Goal: Task Accomplishment & Management: Use online tool/utility

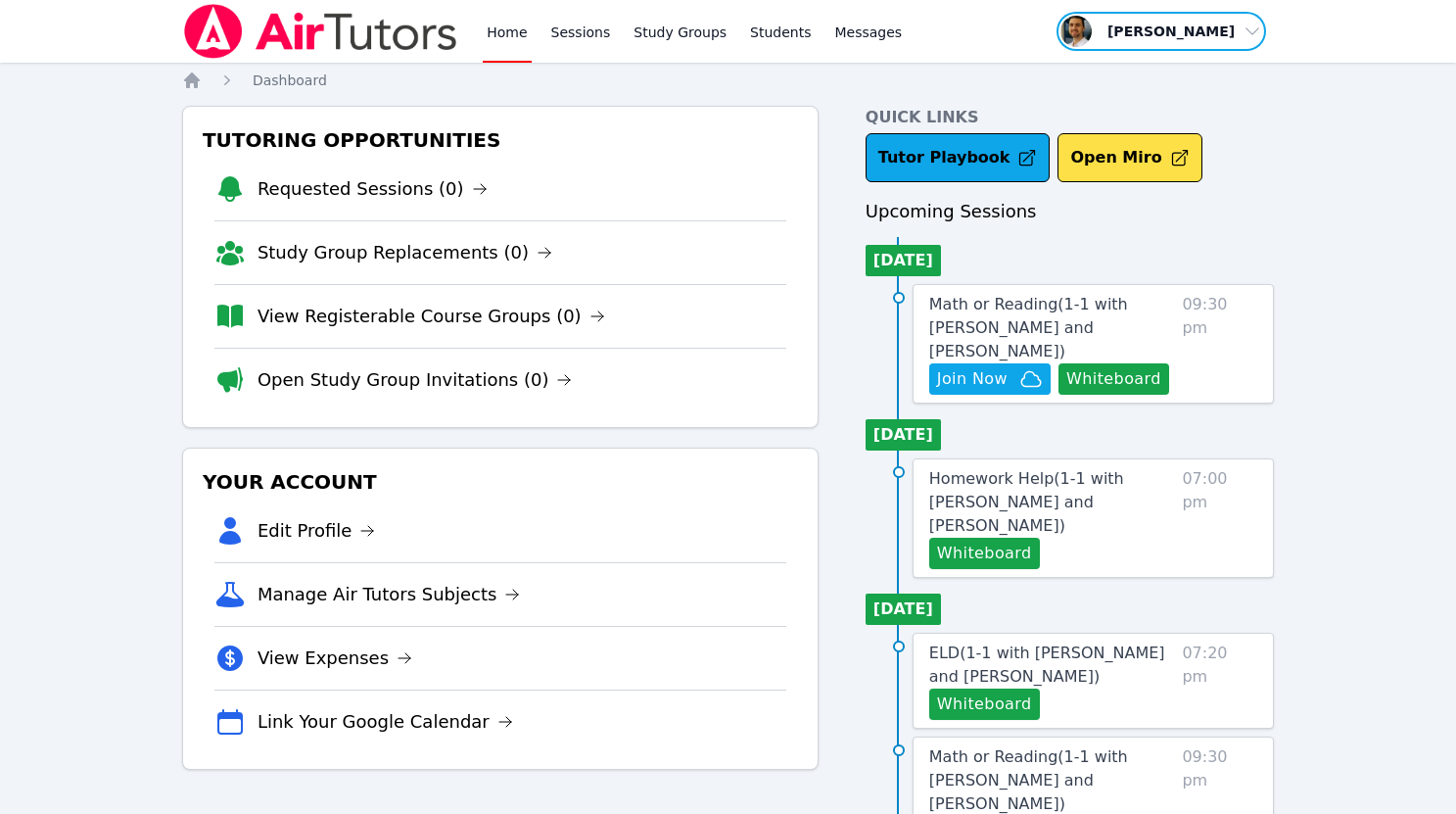
click at [1178, 33] on span "button" at bounding box center [1160, 31] width 213 height 43
click at [1127, 71] on link "Profile" at bounding box center [1167, 76] width 188 height 36
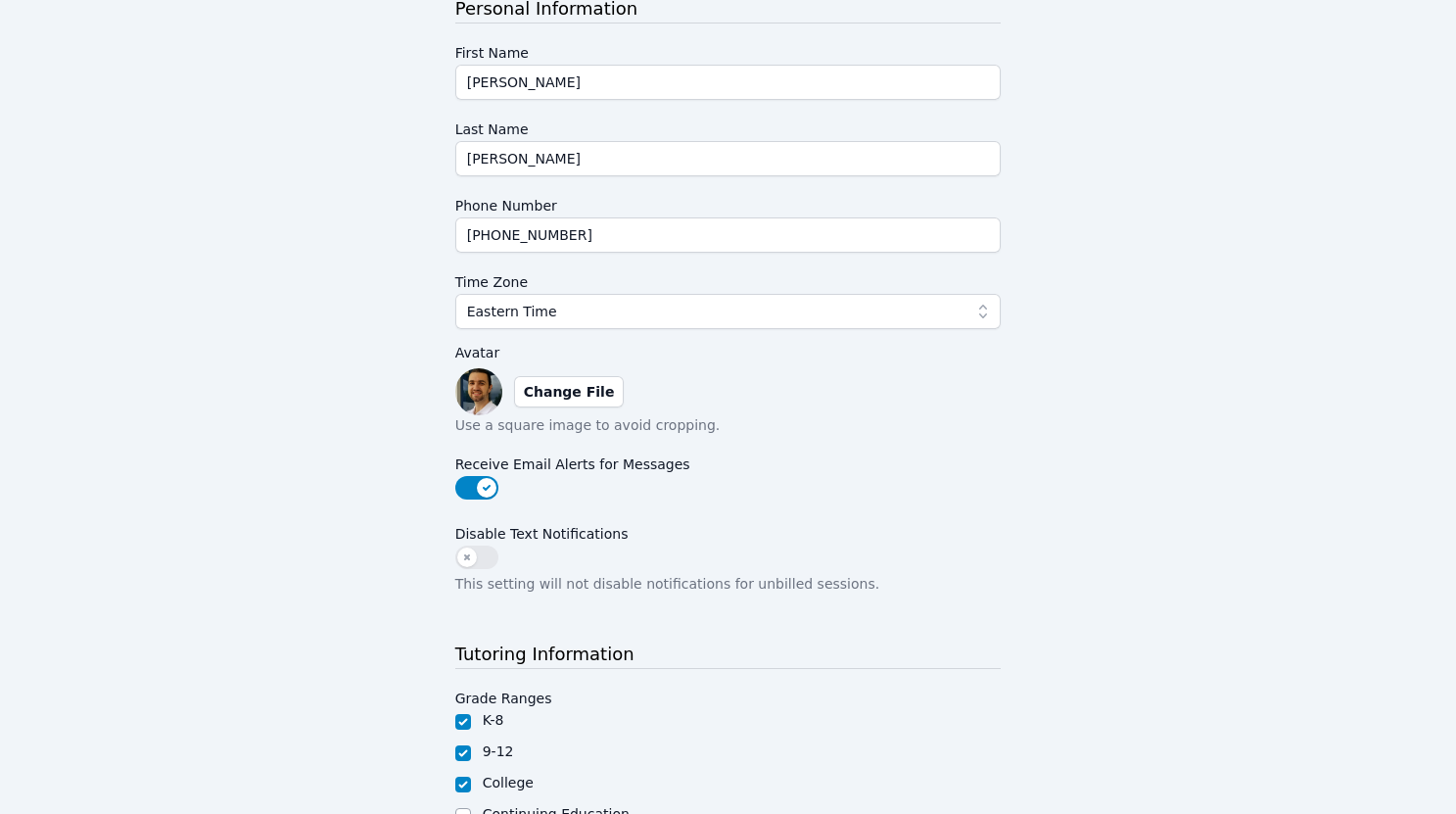
scroll to position [268, 0]
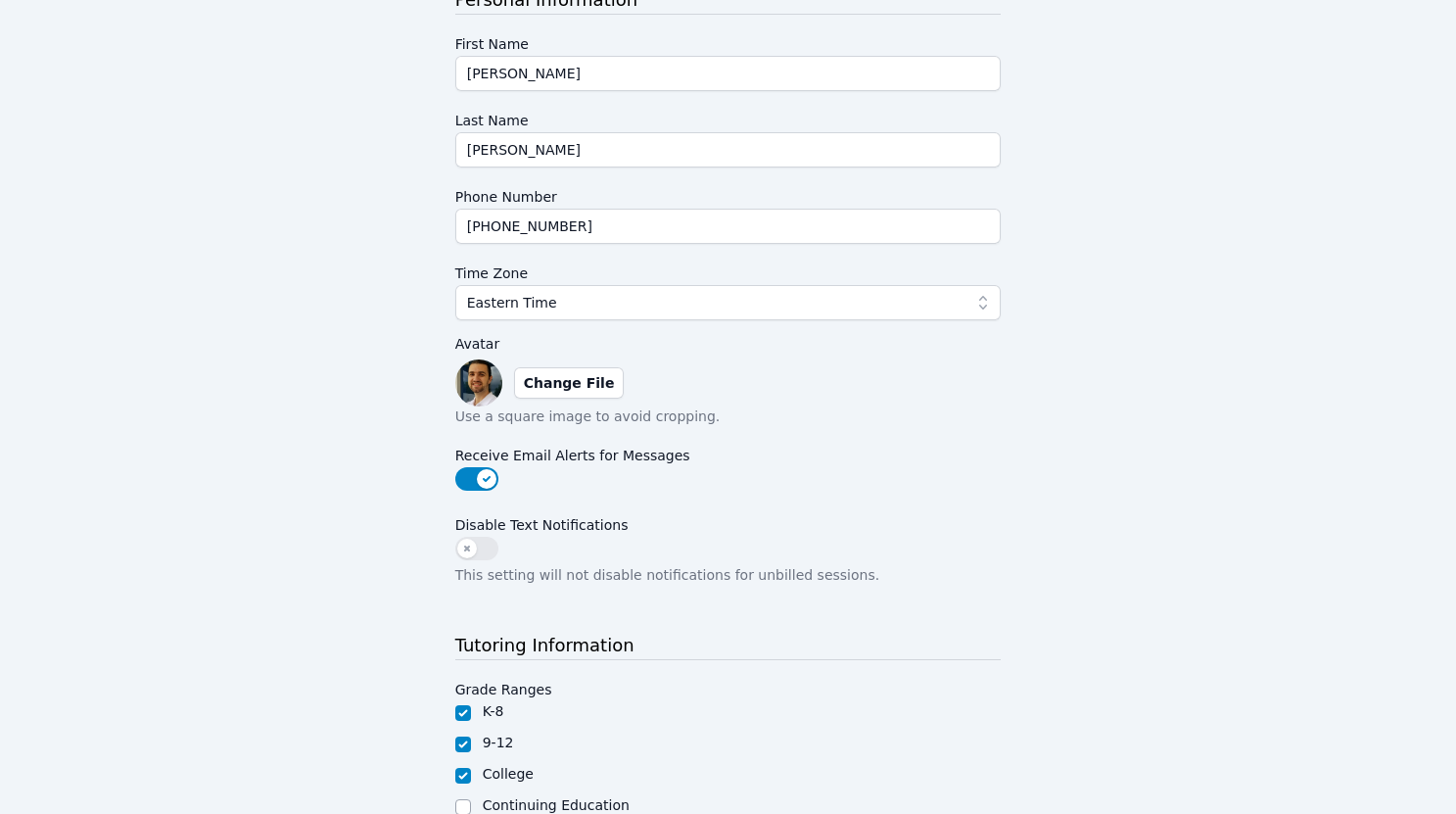
click at [420, 526] on div "Profile Change Password Personal Information First Name Thomas Last Name Baran …" at bounding box center [728, 372] width 1092 height 1071
click at [464, 551] on button "Disable Text Notifications" at bounding box center [476, 549] width 43 height 24
click at [409, 532] on div "Profile Change Password Personal Information First Name Thomas Last Name Baran …" at bounding box center [728, 372] width 1092 height 1071
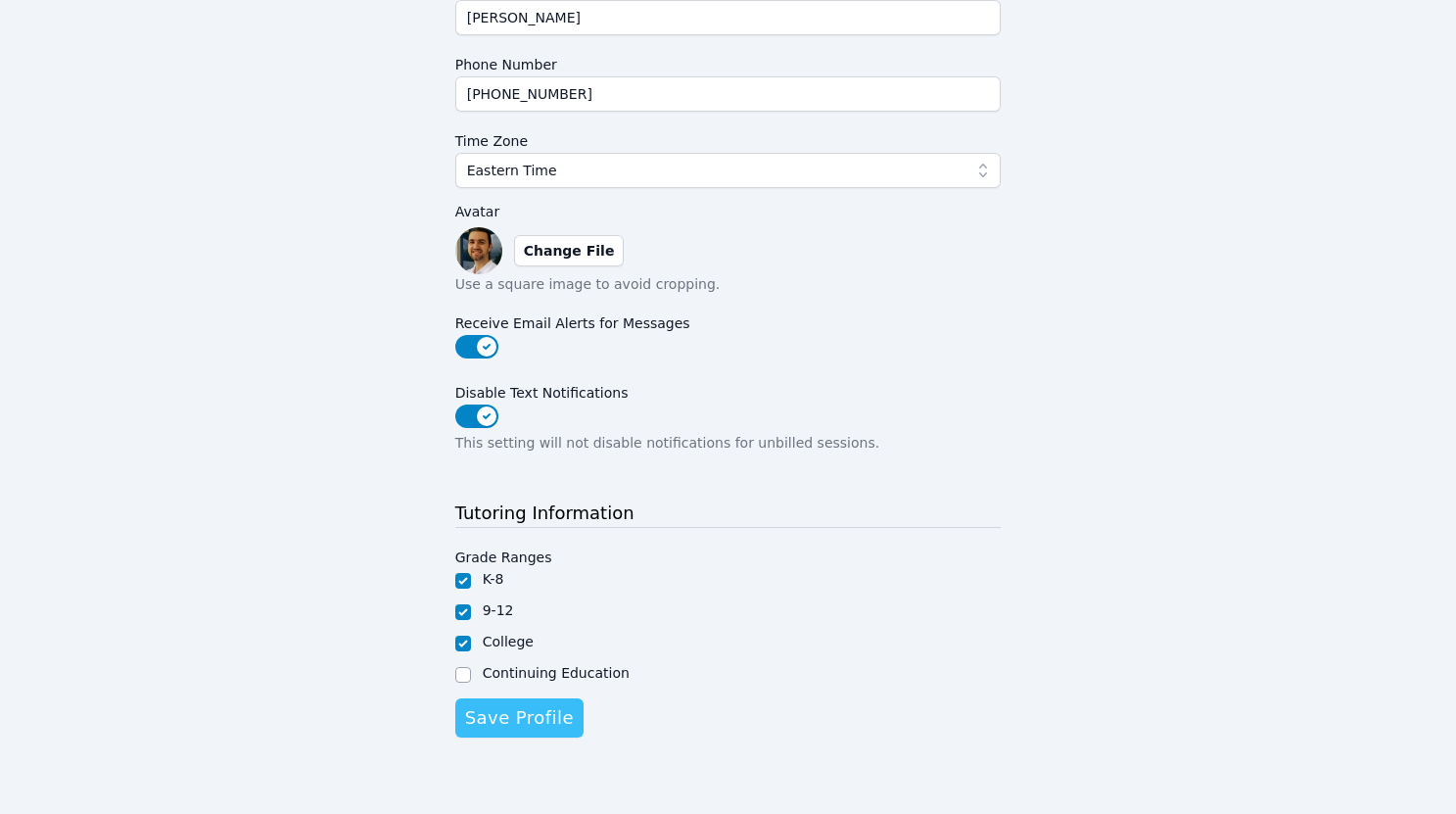
click at [496, 710] on span "Save Profile" at bounding box center [520, 718] width 109 height 28
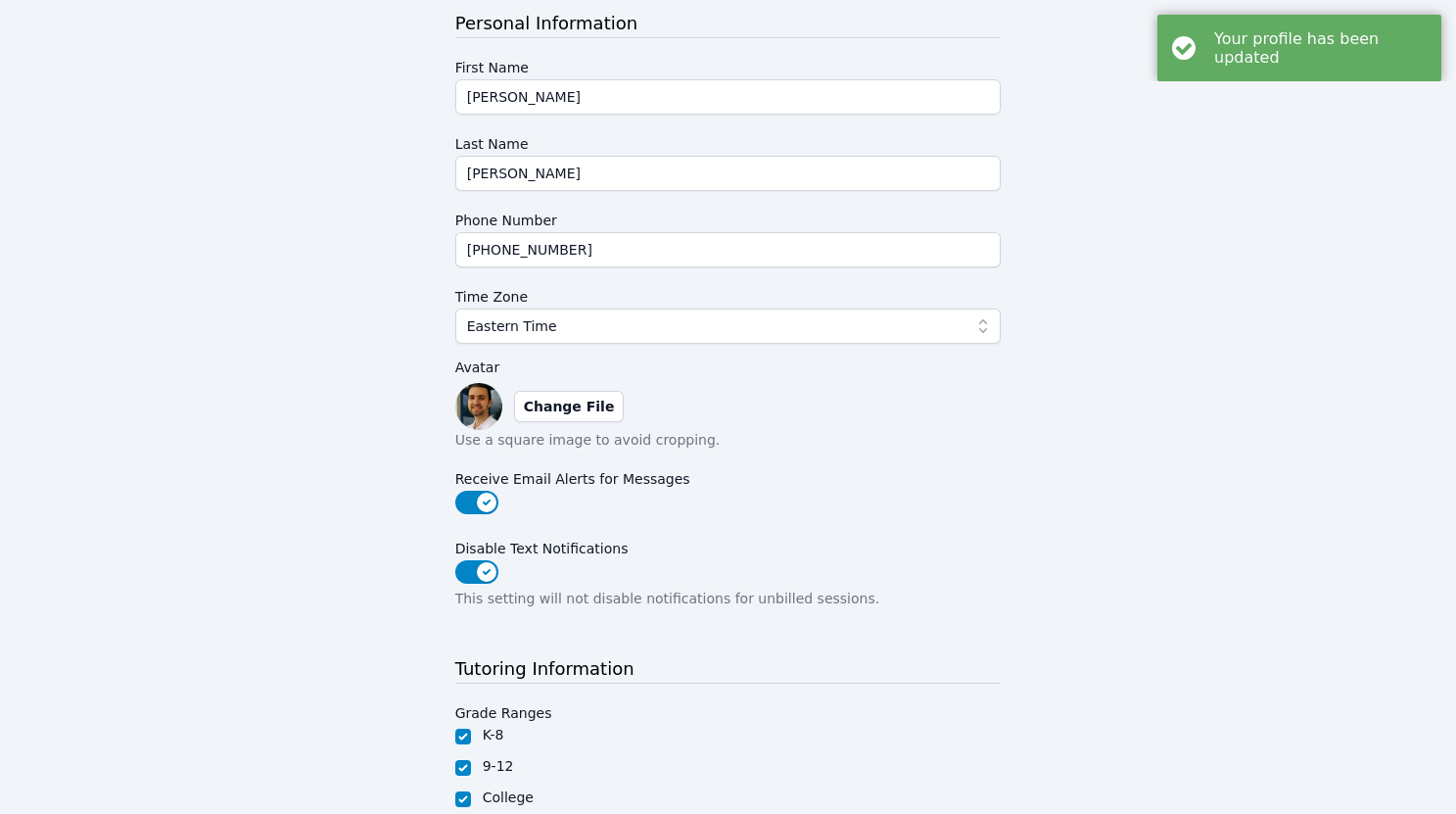
scroll to position [0, 0]
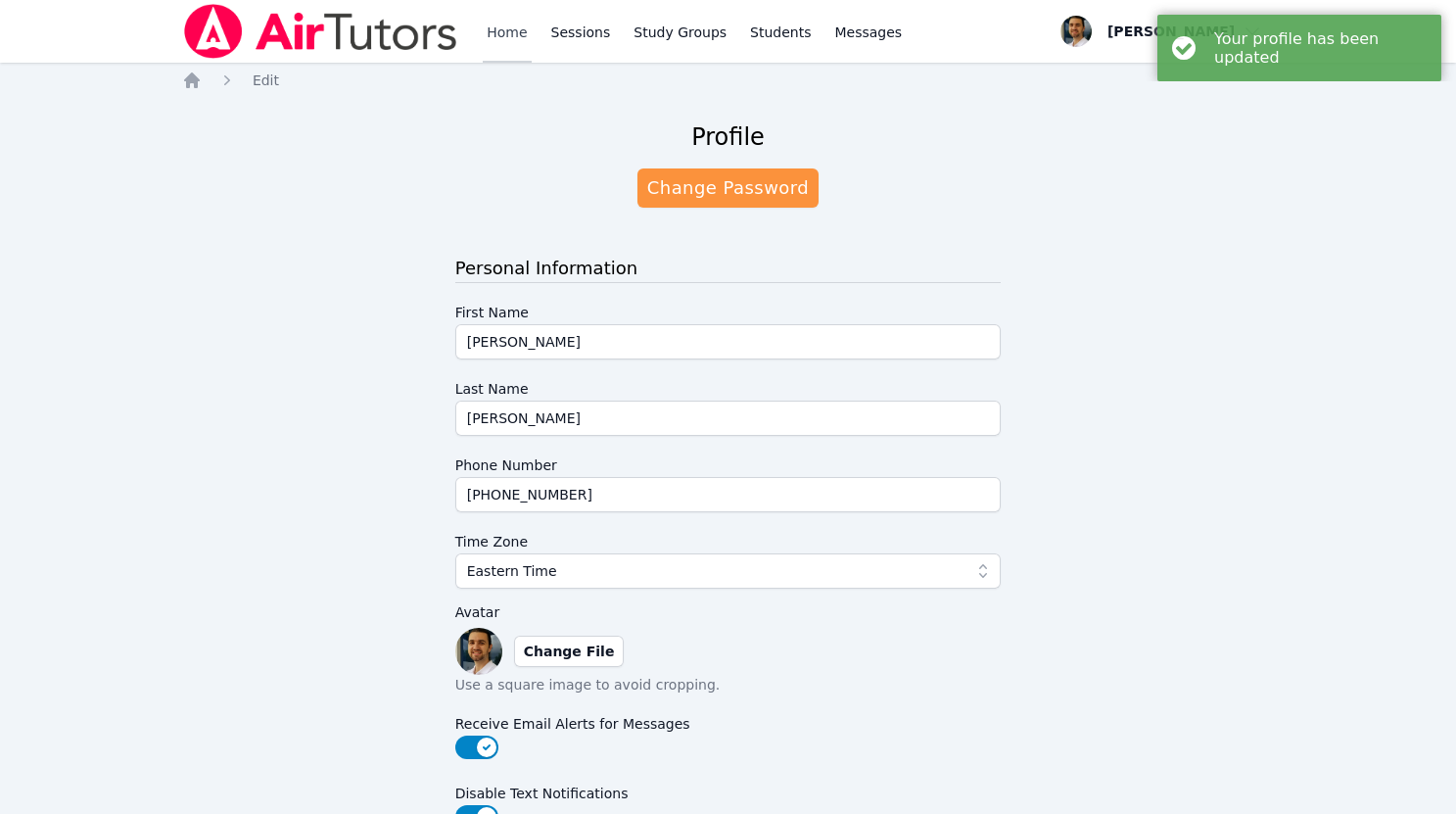
click at [494, 46] on link "Home" at bounding box center [506, 31] width 48 height 63
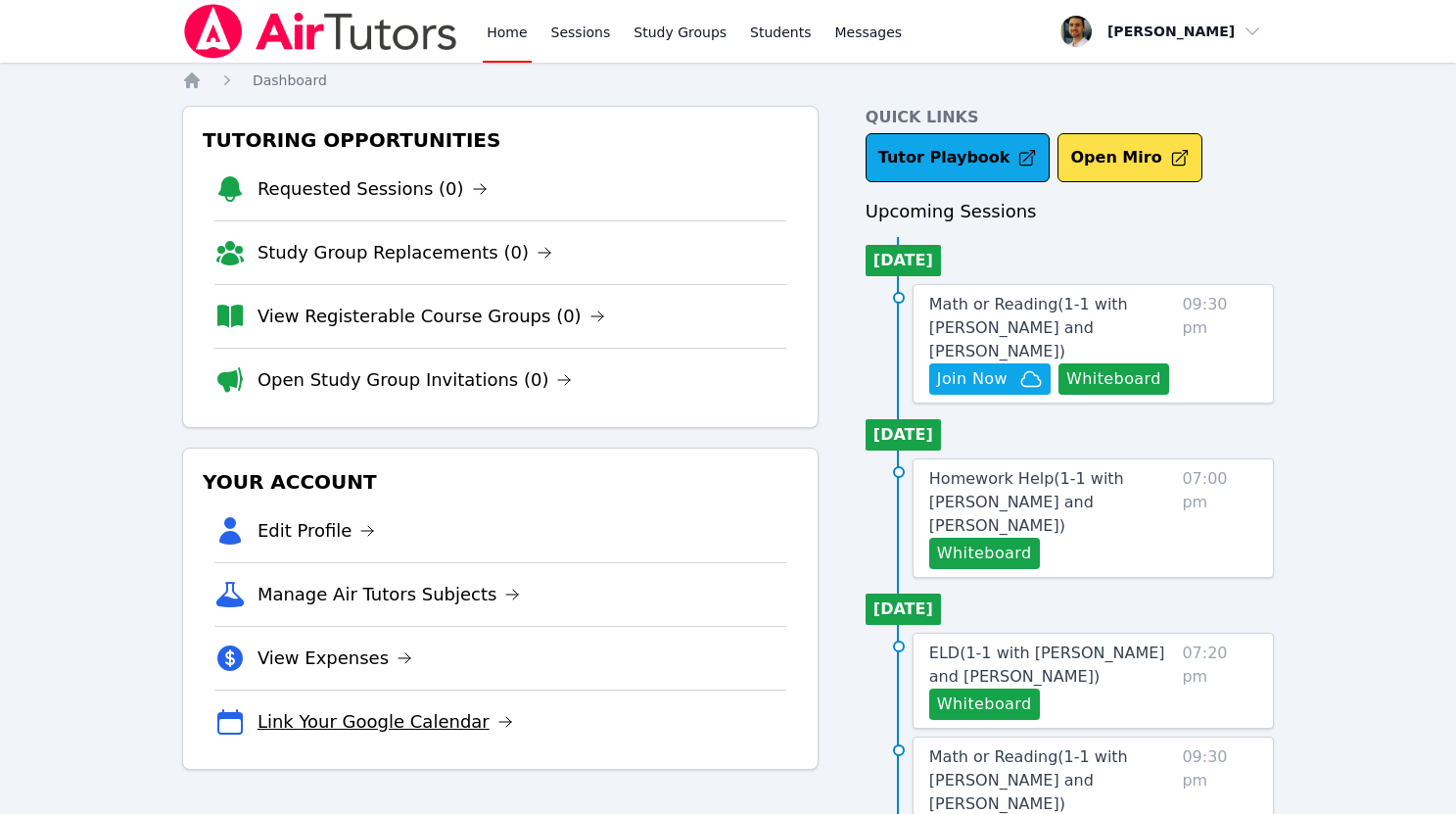
click at [334, 728] on link "Link Your Google Calendar" at bounding box center [384, 722] width 255 height 28
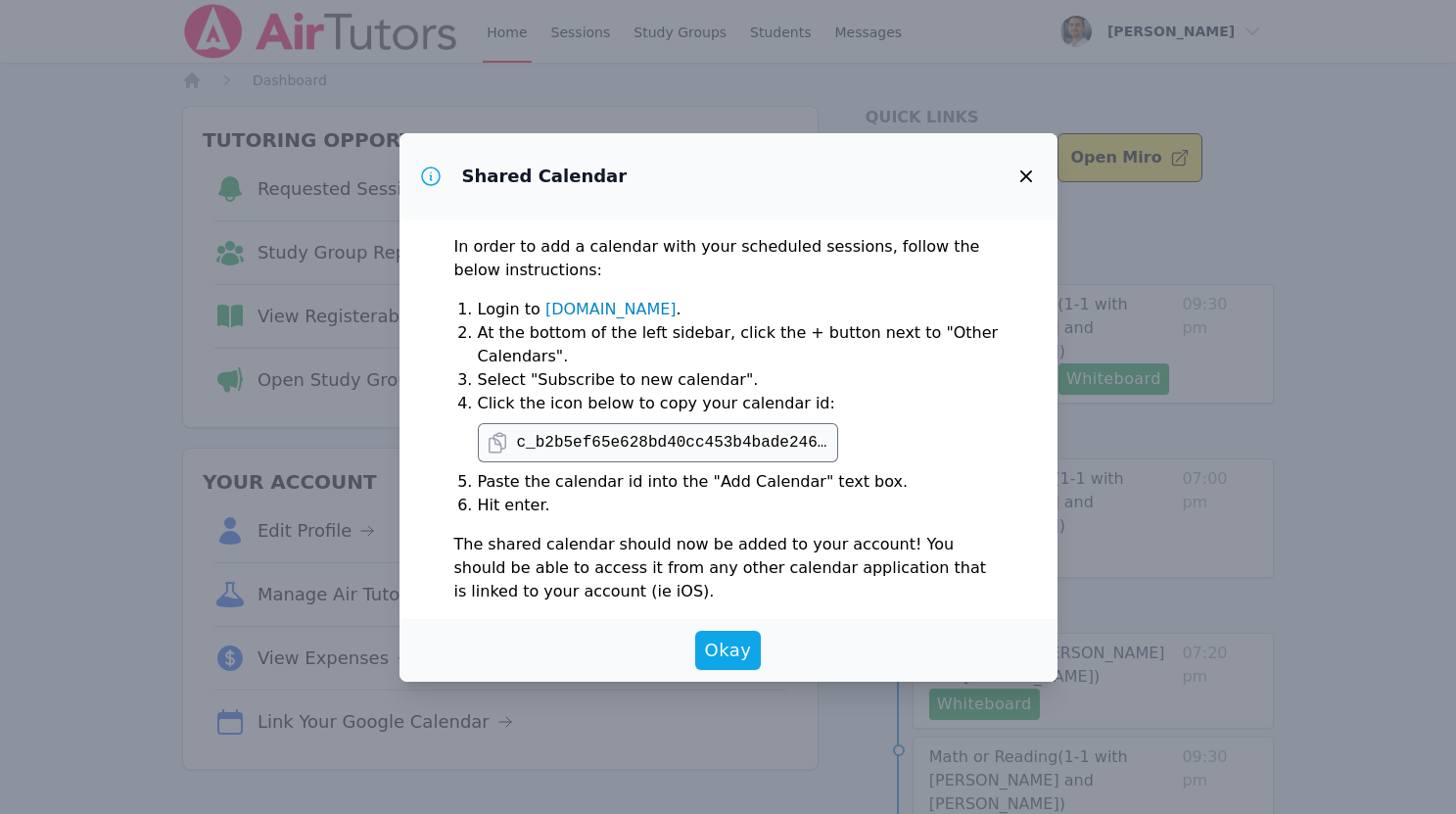
click at [1023, 167] on icon "button" at bounding box center [1026, 177] width 24 height 24
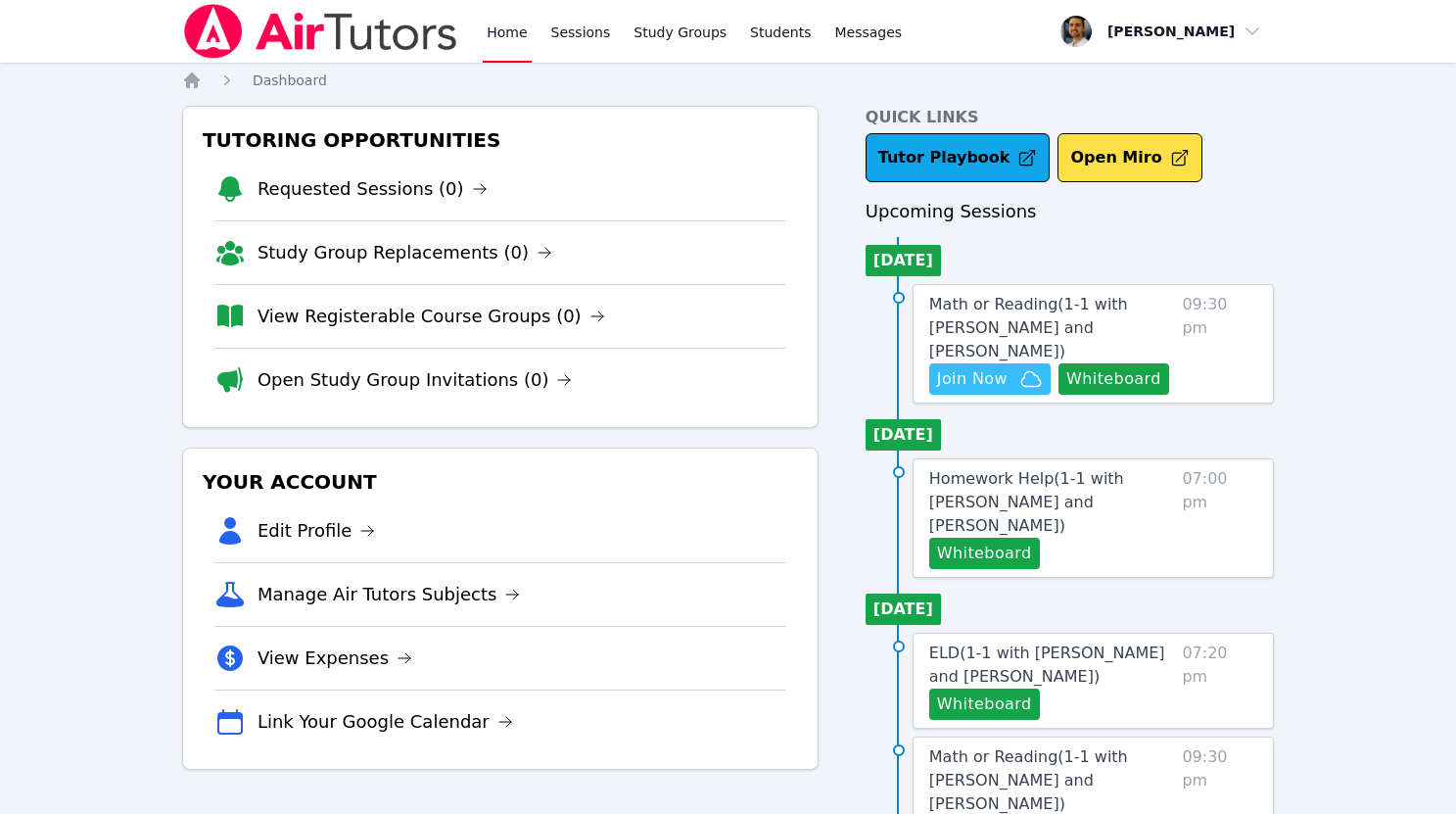
click at [993, 367] on span "Join Now" at bounding box center [972, 379] width 70 height 24
click at [1021, 302] on span "Math or Reading ( 1-1 with Namuun Munkhbat and Thomas Baran )" at bounding box center [1028, 328] width 199 height 66
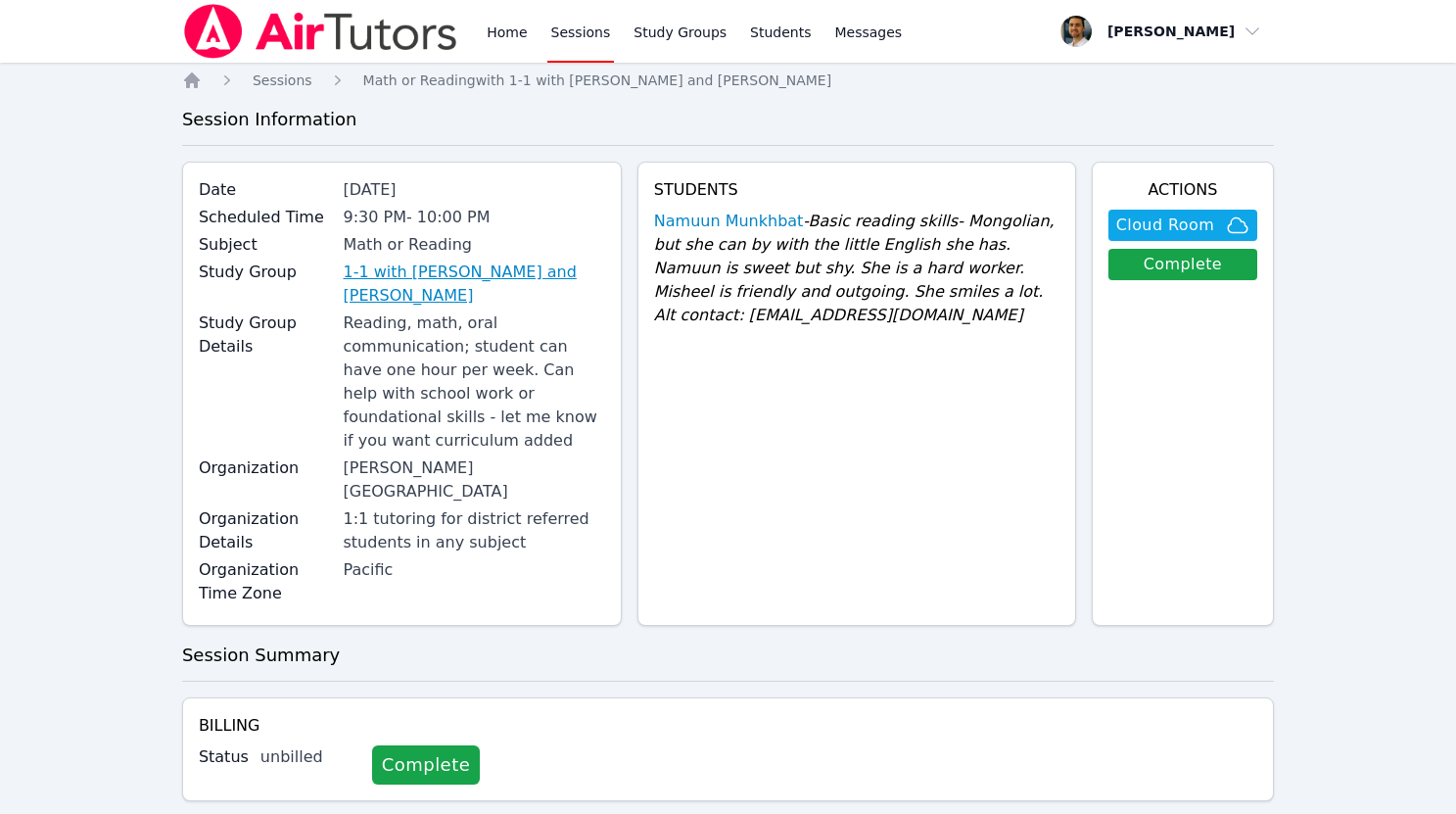
click at [507, 266] on link "1-1 with [PERSON_NAME] and [PERSON_NAME]" at bounding box center [473, 283] width 261 height 47
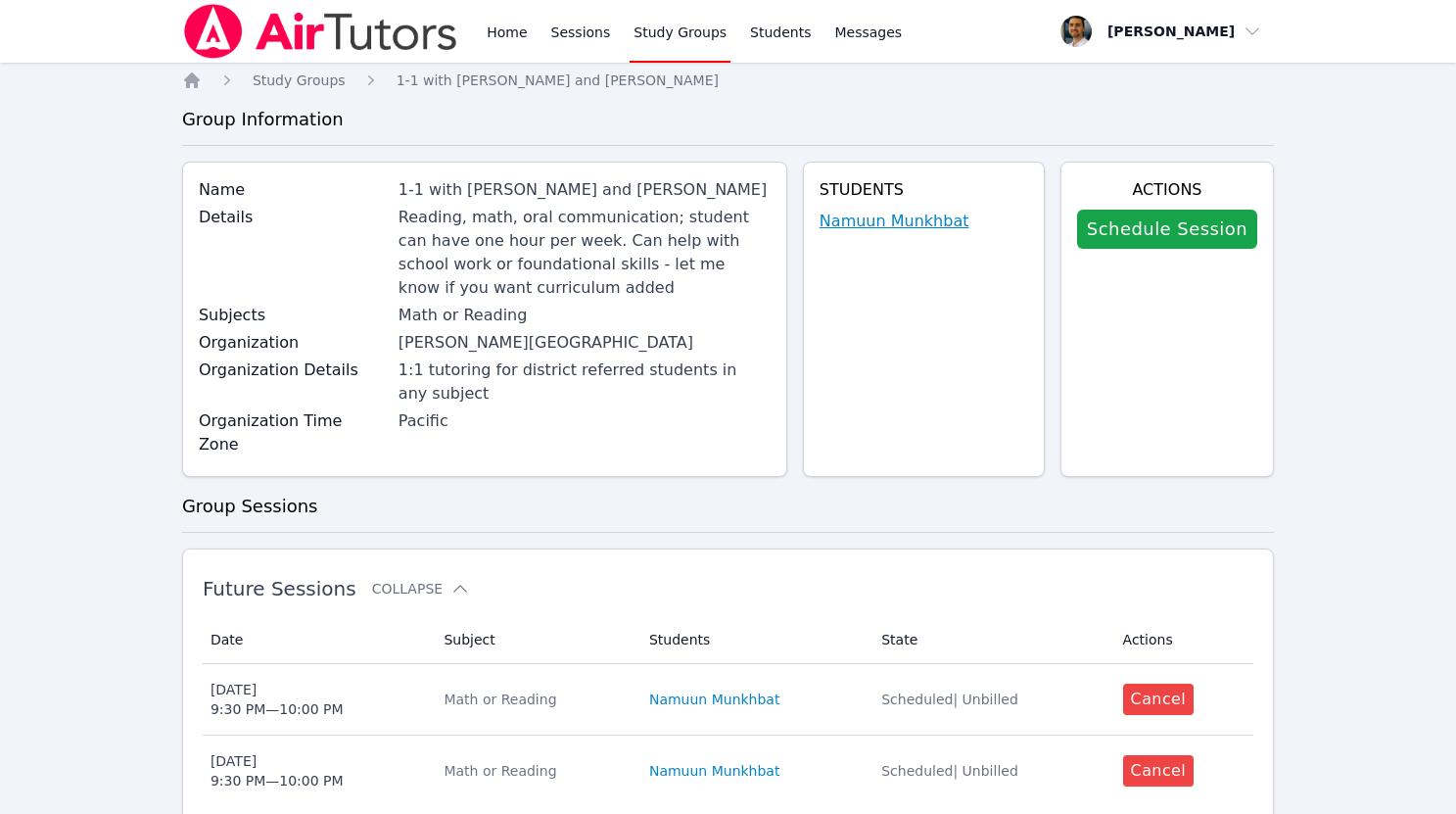
click at [872, 226] on link "Namuun Munkhbat" at bounding box center [894, 221] width 150 height 24
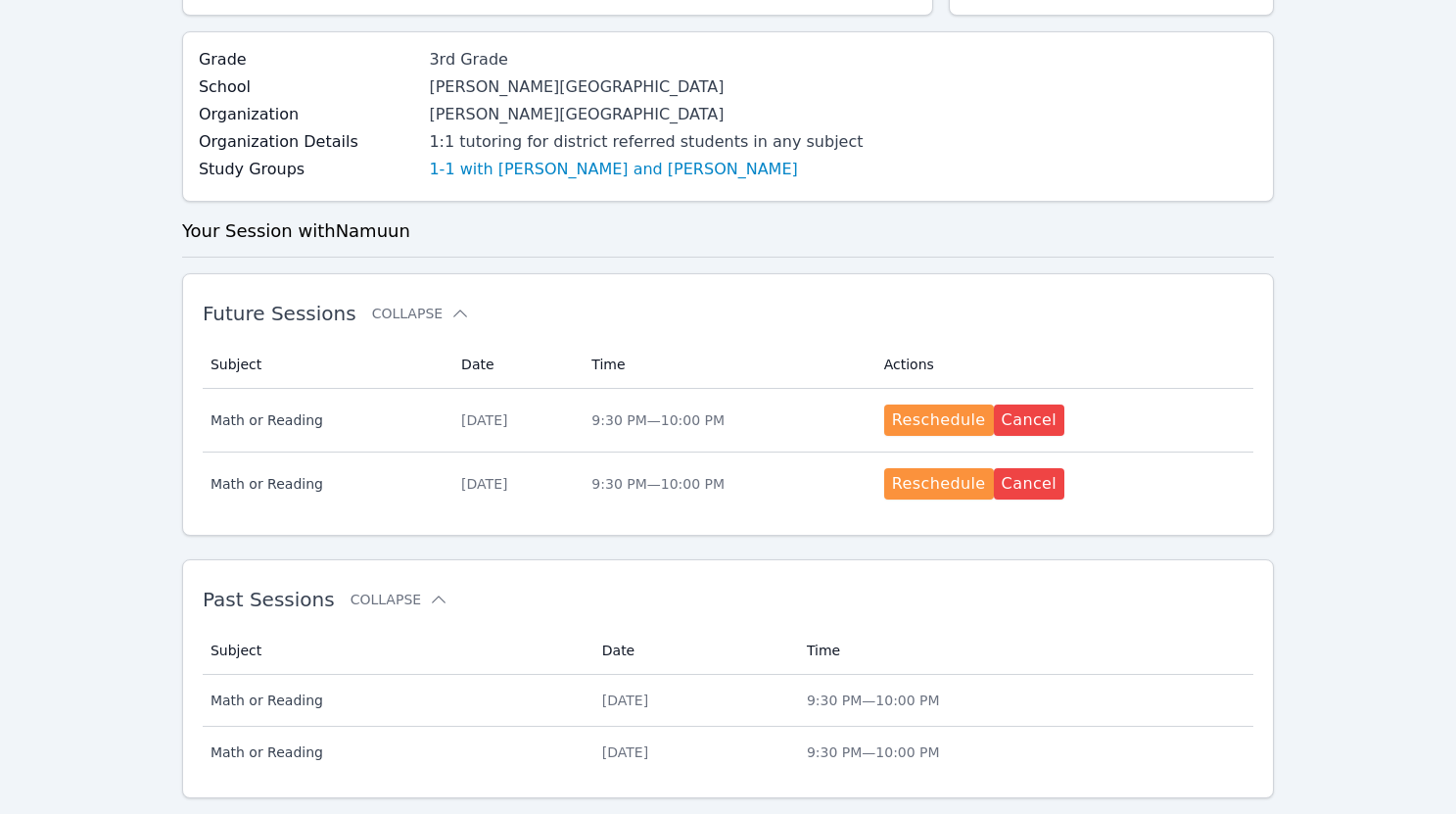
scroll to position [429, 0]
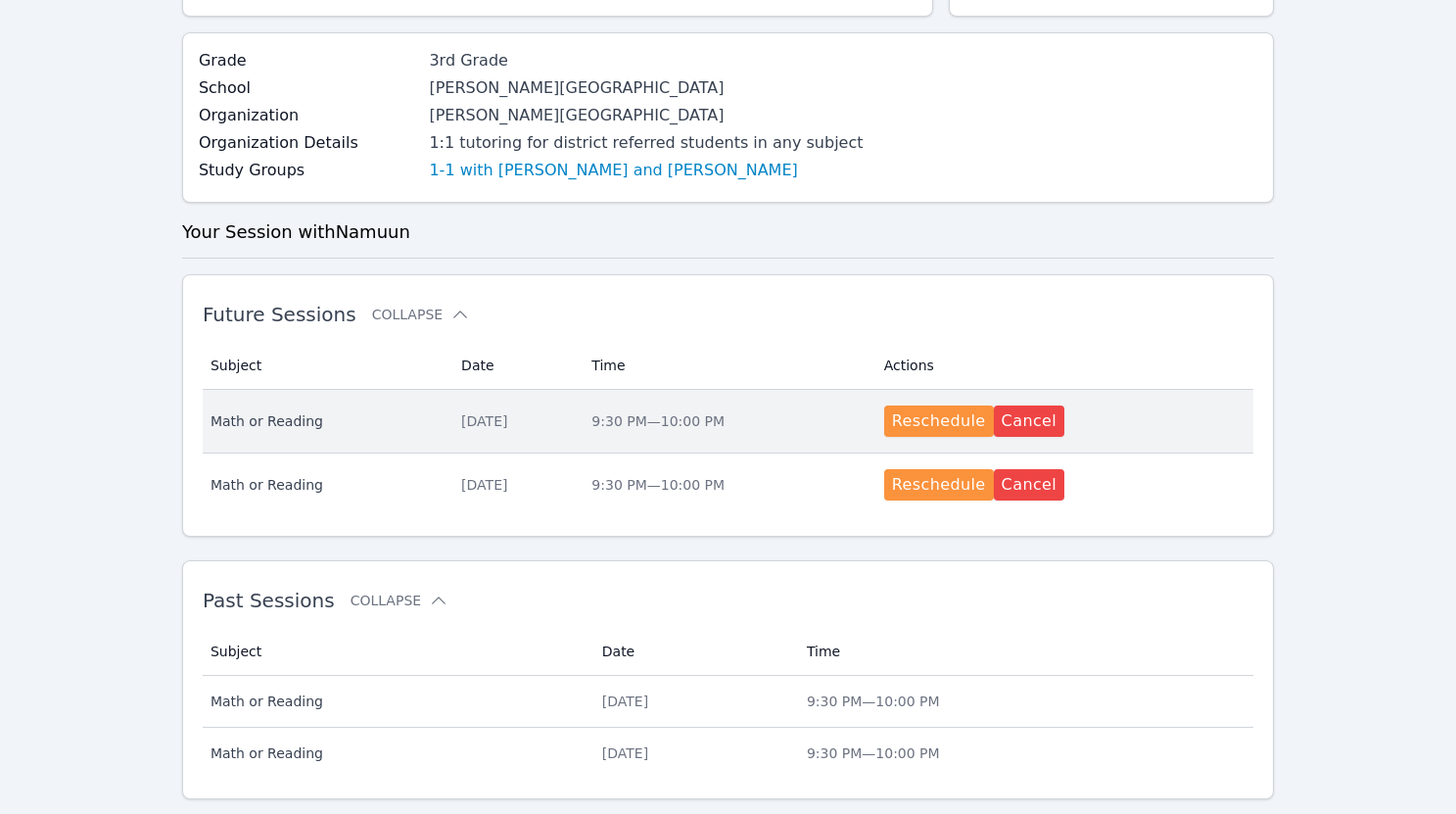
click at [409, 430] on span "Math or Reading" at bounding box center [324, 421] width 227 height 20
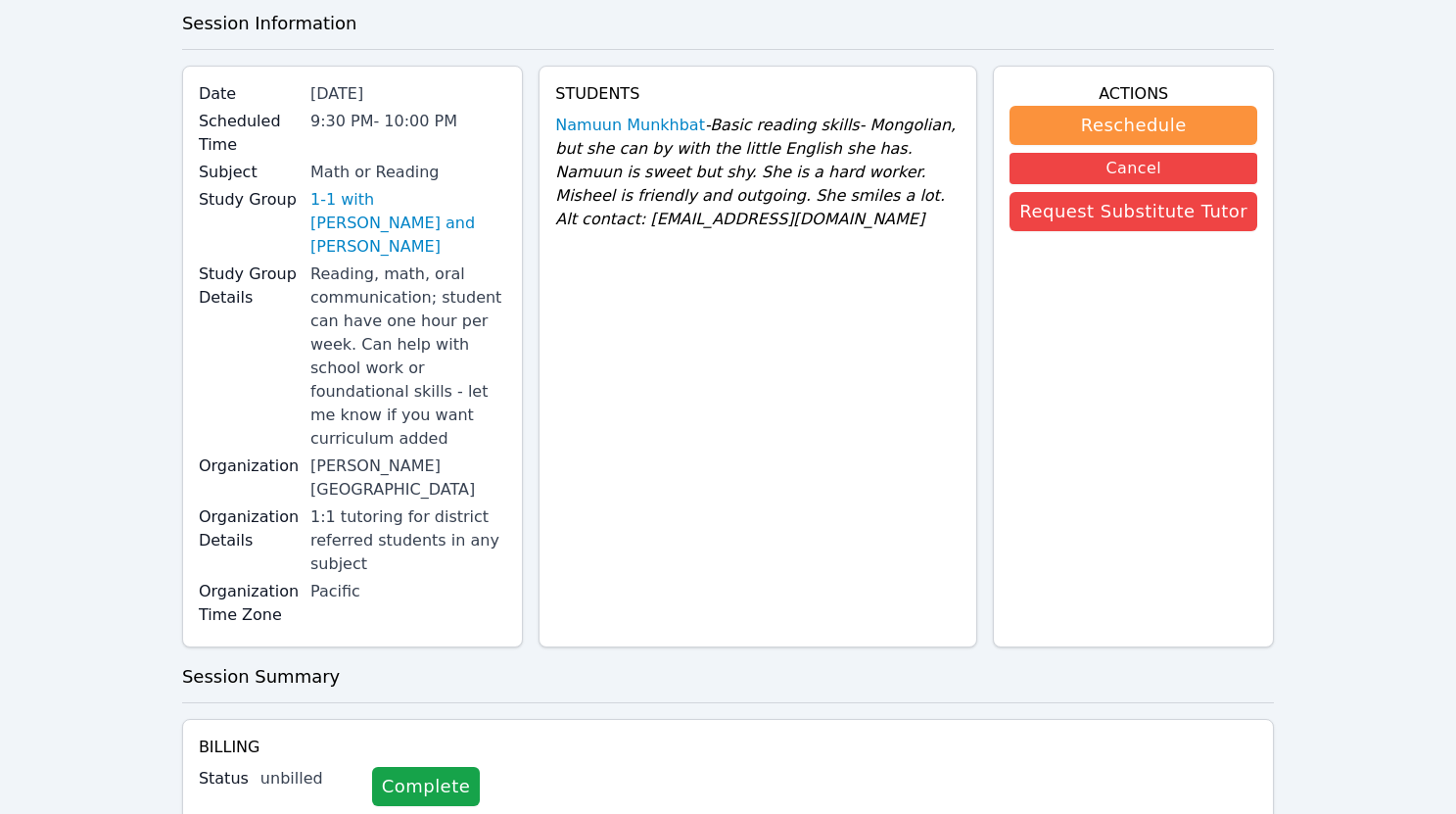
scroll to position [288, 0]
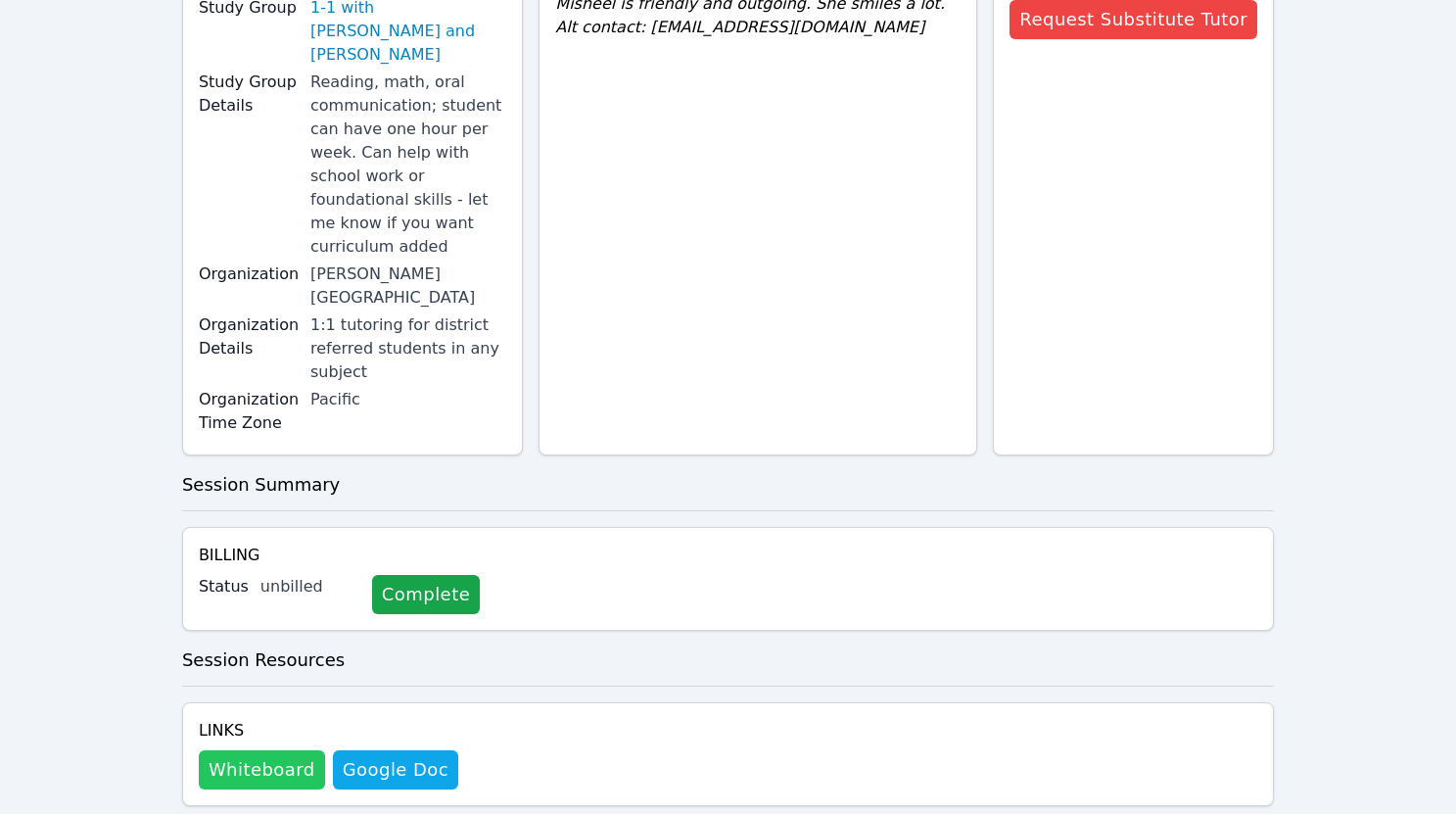
click at [268, 750] on button "Whiteboard" at bounding box center [261, 769] width 126 height 39
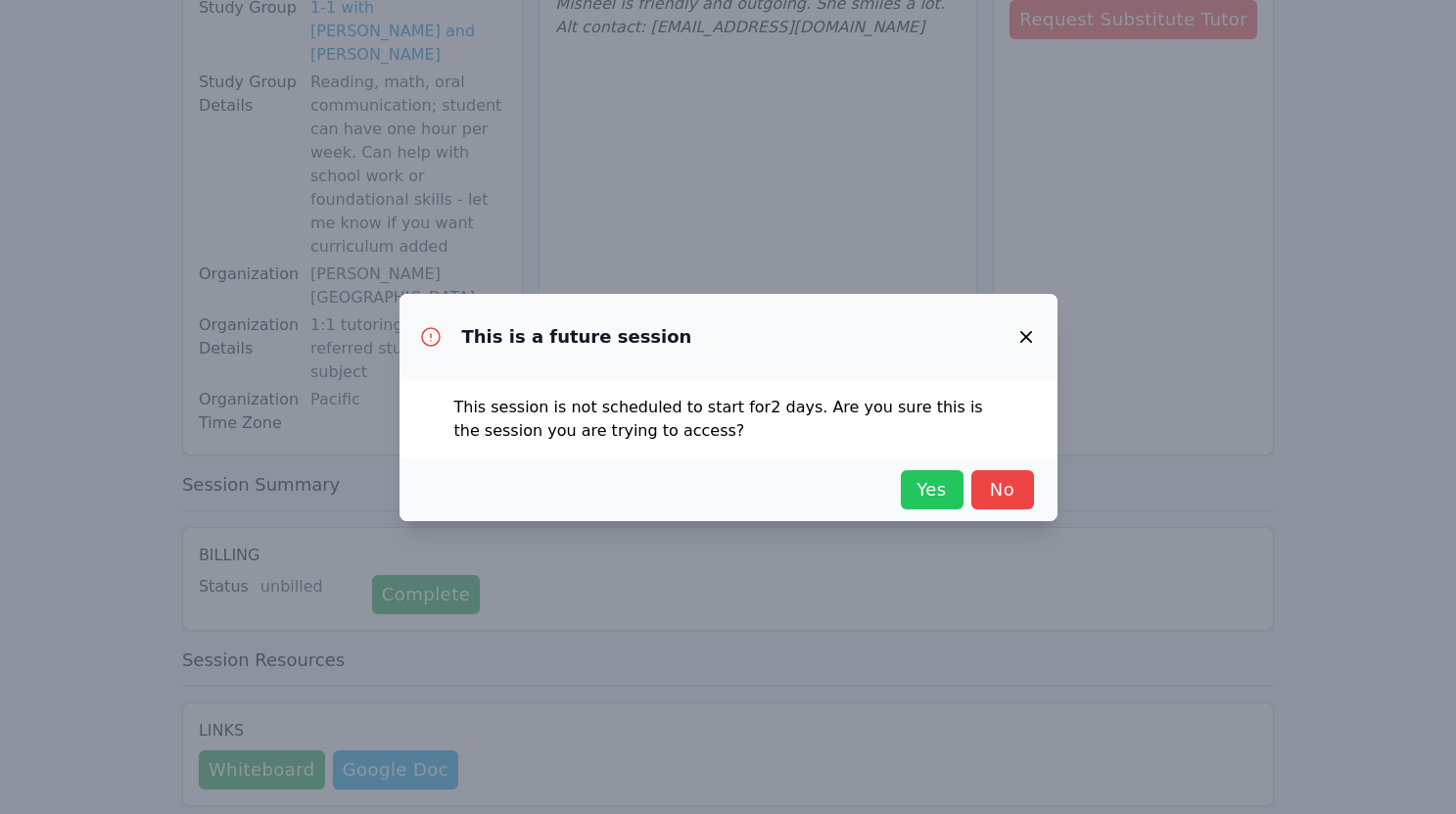
click at [936, 482] on span "Yes" at bounding box center [931, 489] width 43 height 28
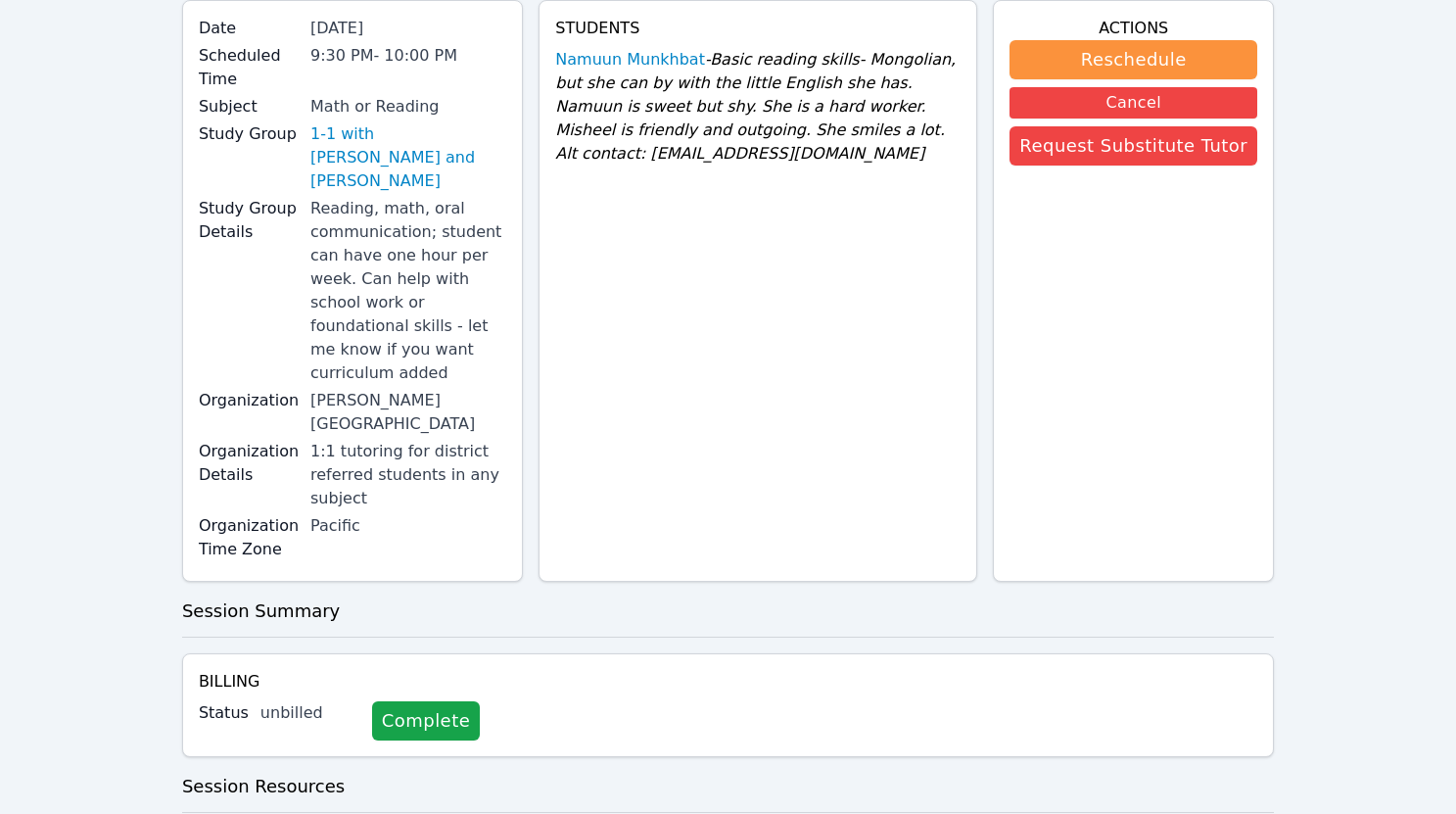
scroll to position [0, 0]
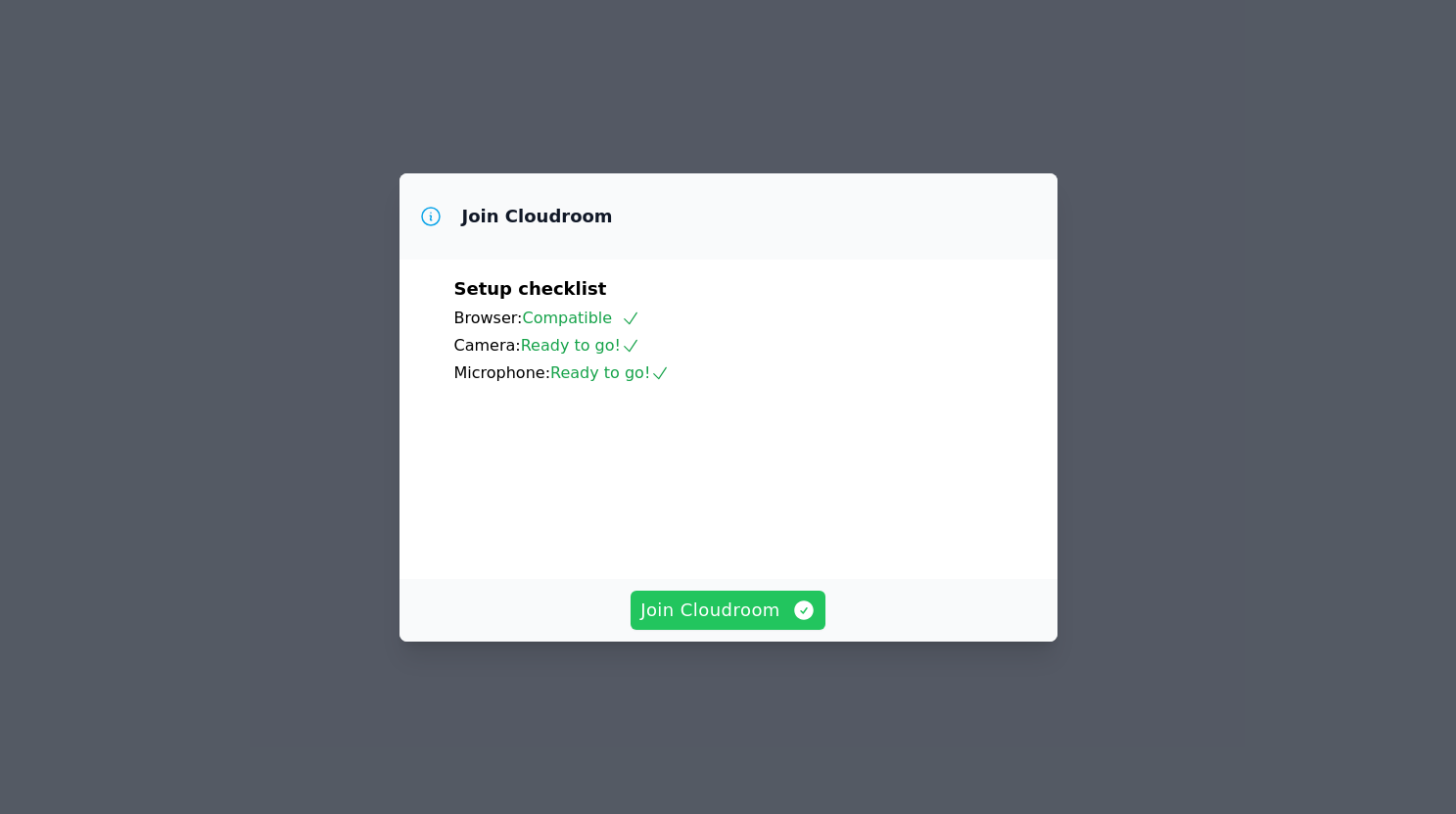
click at [757, 623] on span "Join Cloudroom" at bounding box center [728, 610] width 176 height 28
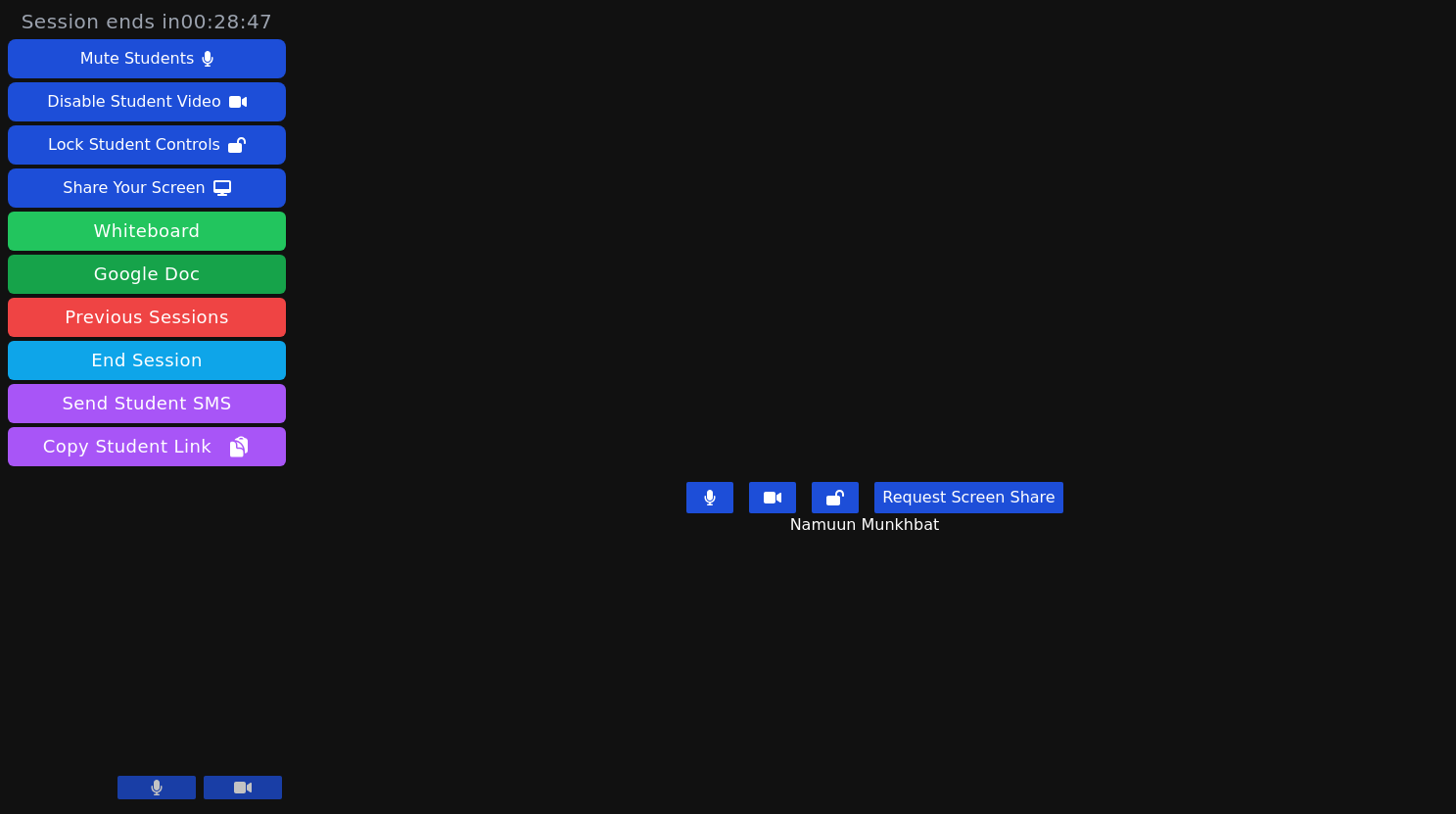
click at [199, 225] on button "Whiteboard" at bounding box center [147, 230] width 278 height 39
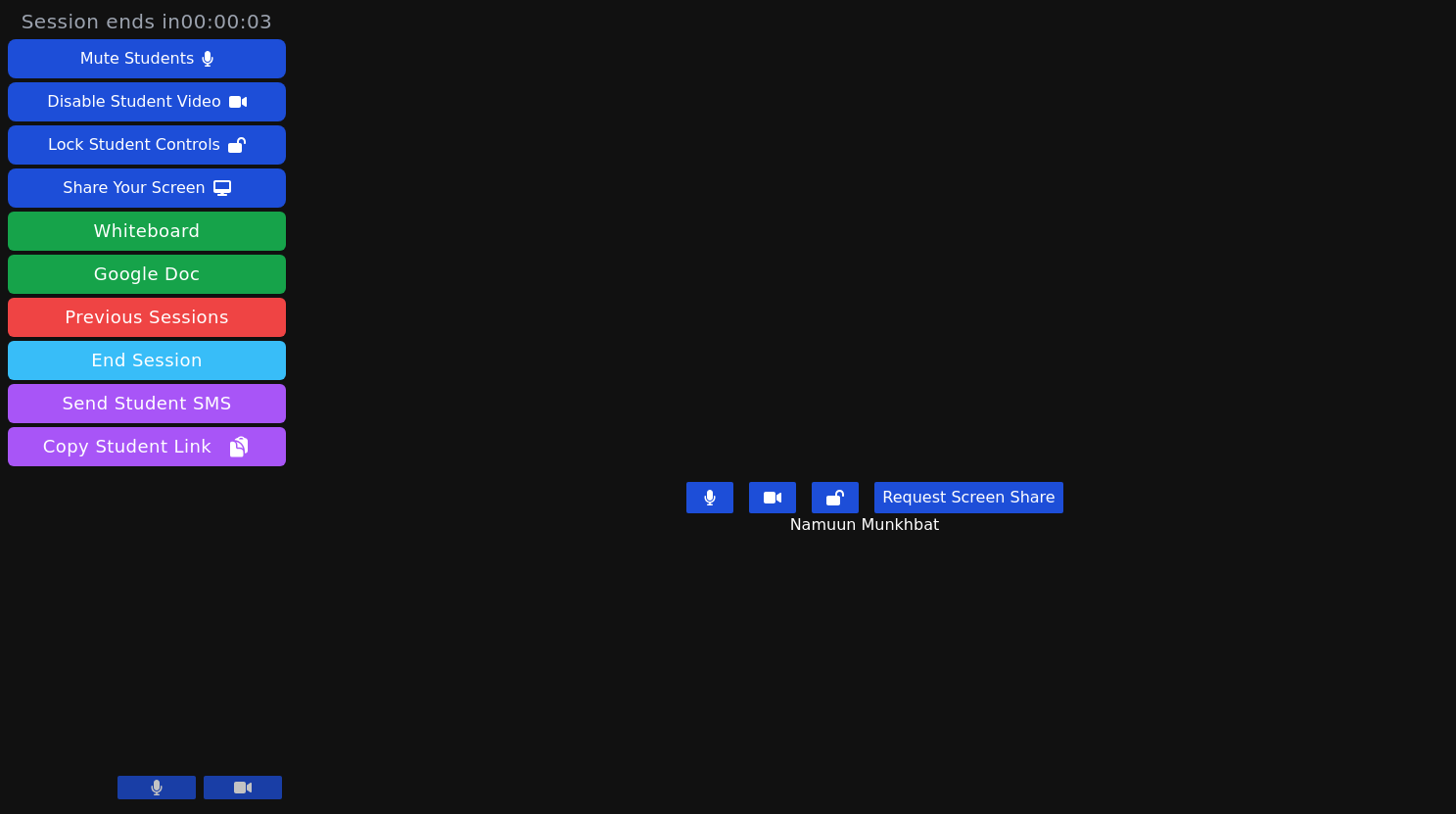
click at [147, 356] on button "End Session" at bounding box center [147, 359] width 278 height 39
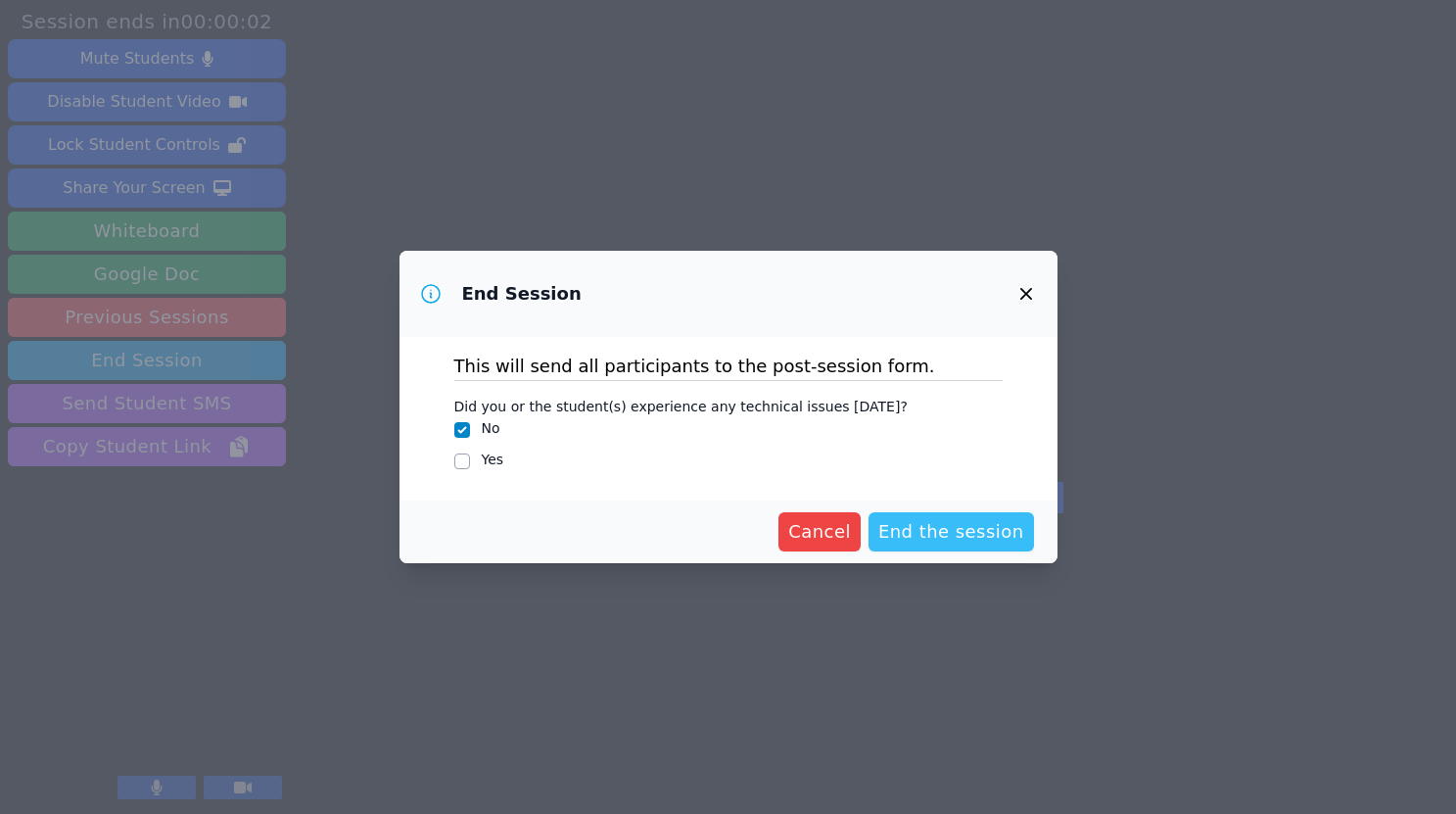
click at [951, 533] on span "End the session" at bounding box center [951, 532] width 146 height 28
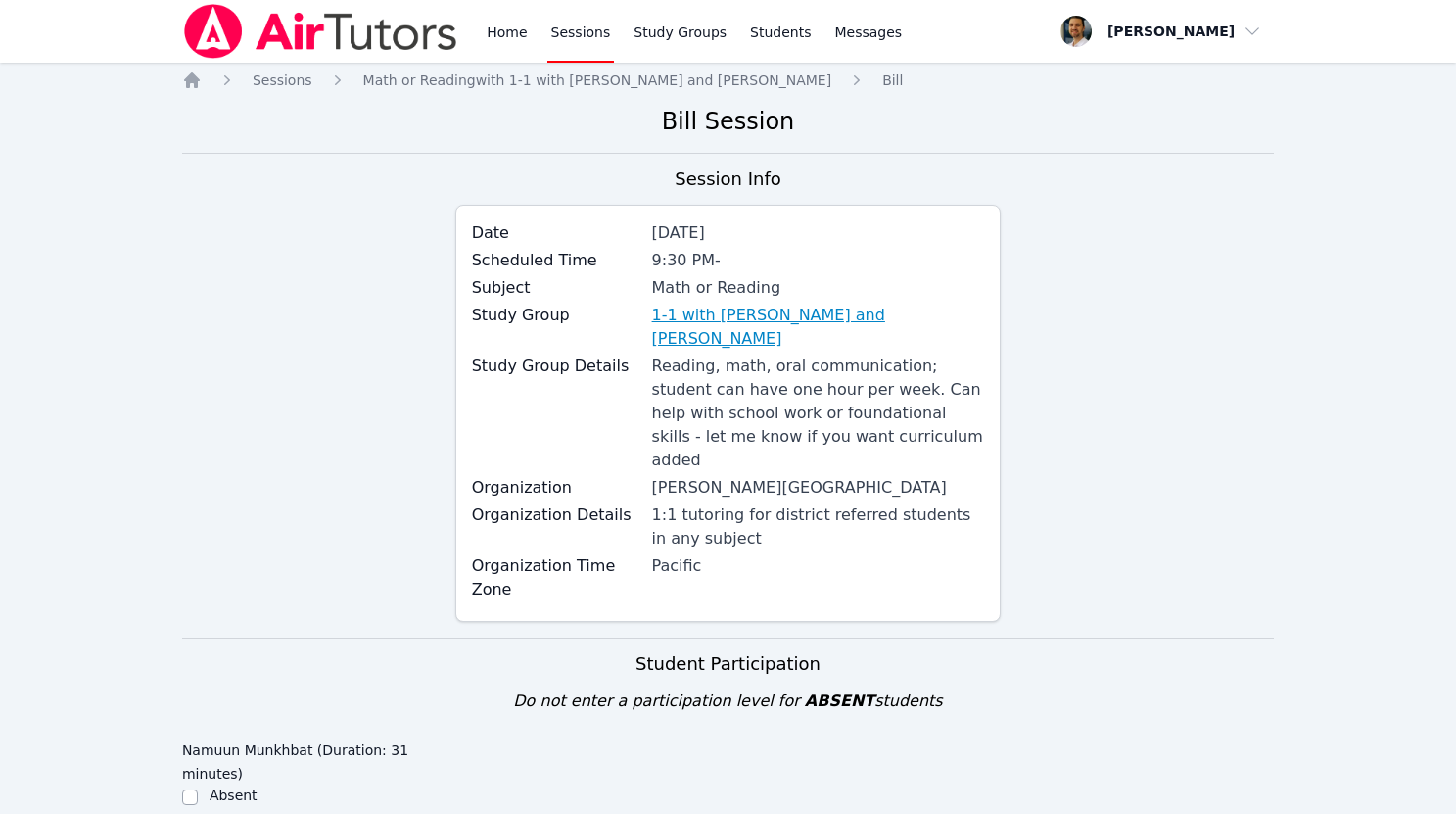
drag, startPoint x: 646, startPoint y: 312, endPoint x: 979, endPoint y: 307, distance: 333.0
click at [979, 307] on div "Study Group 1-1 with [PERSON_NAME] and [PERSON_NAME]" at bounding box center [728, 329] width 513 height 51
copy link "1-1 with [PERSON_NAME] and [PERSON_NAME]"
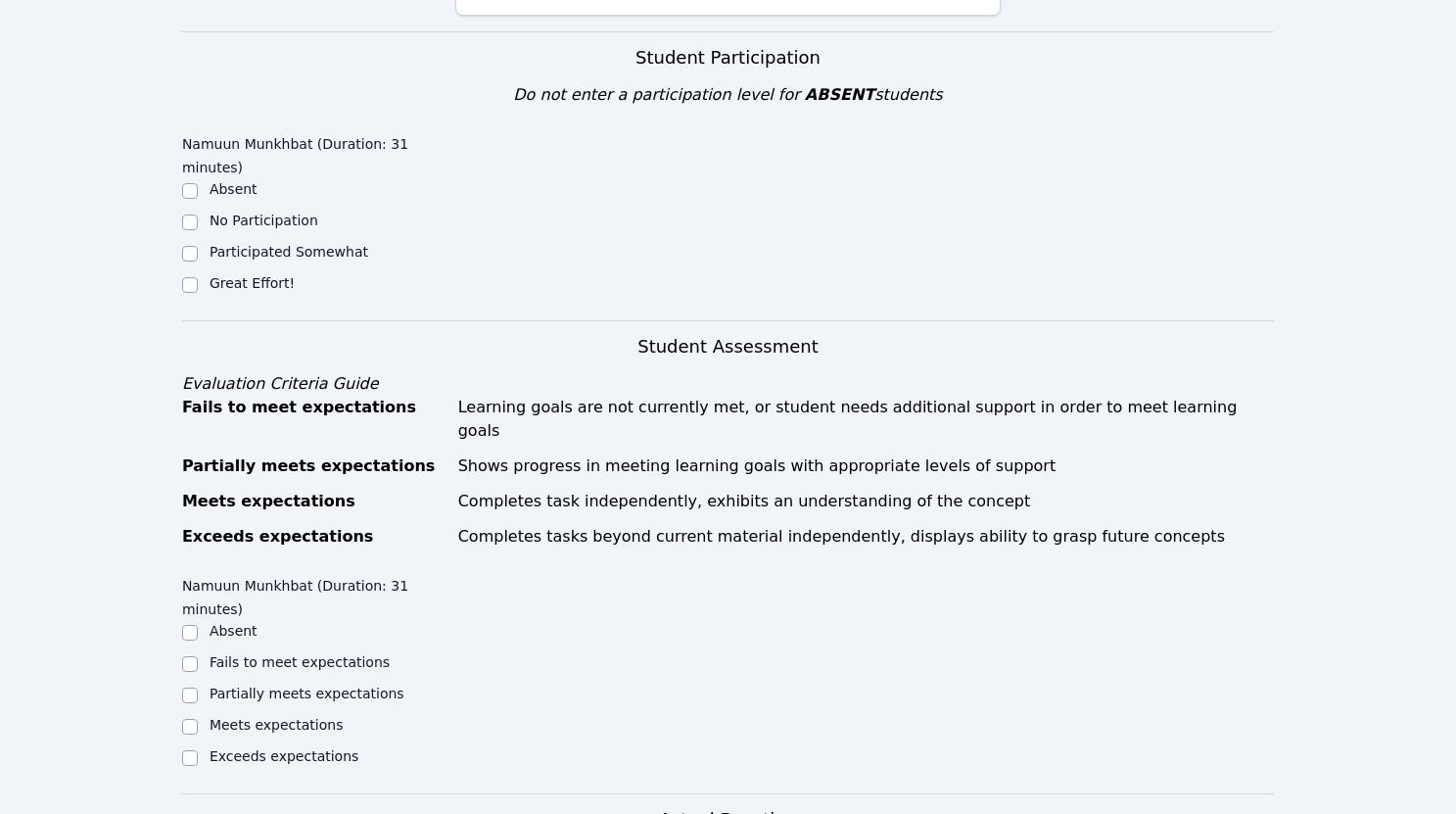
scroll to position [698, 0]
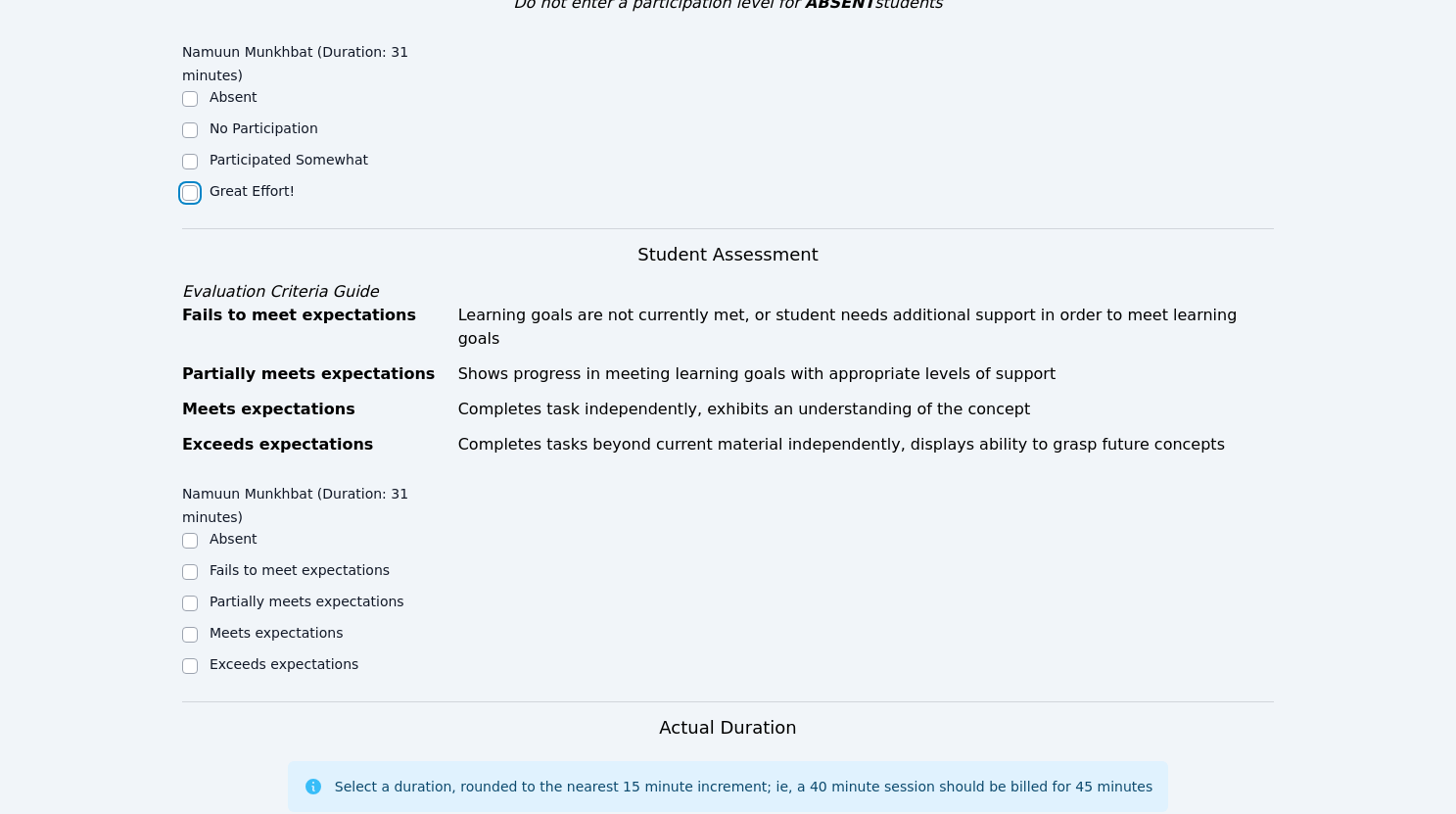
click at [189, 185] on input "Great Effort!" at bounding box center [190, 193] width 16 height 16
checkbox input "true"
click at [196, 596] on input "Partially meets expectations" at bounding box center [190, 604] width 16 height 16
checkbox input "true"
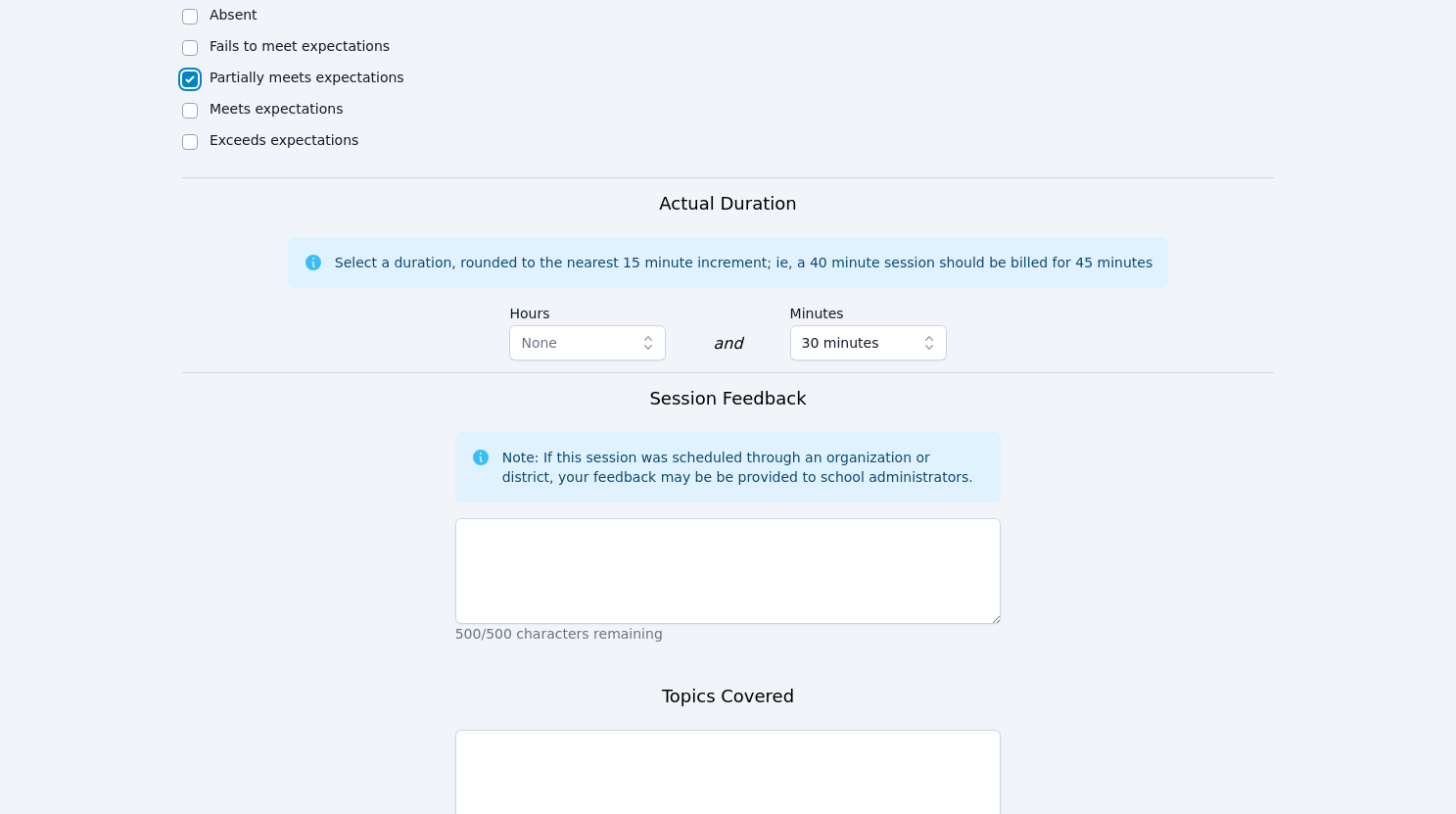
scroll to position [1307, 0]
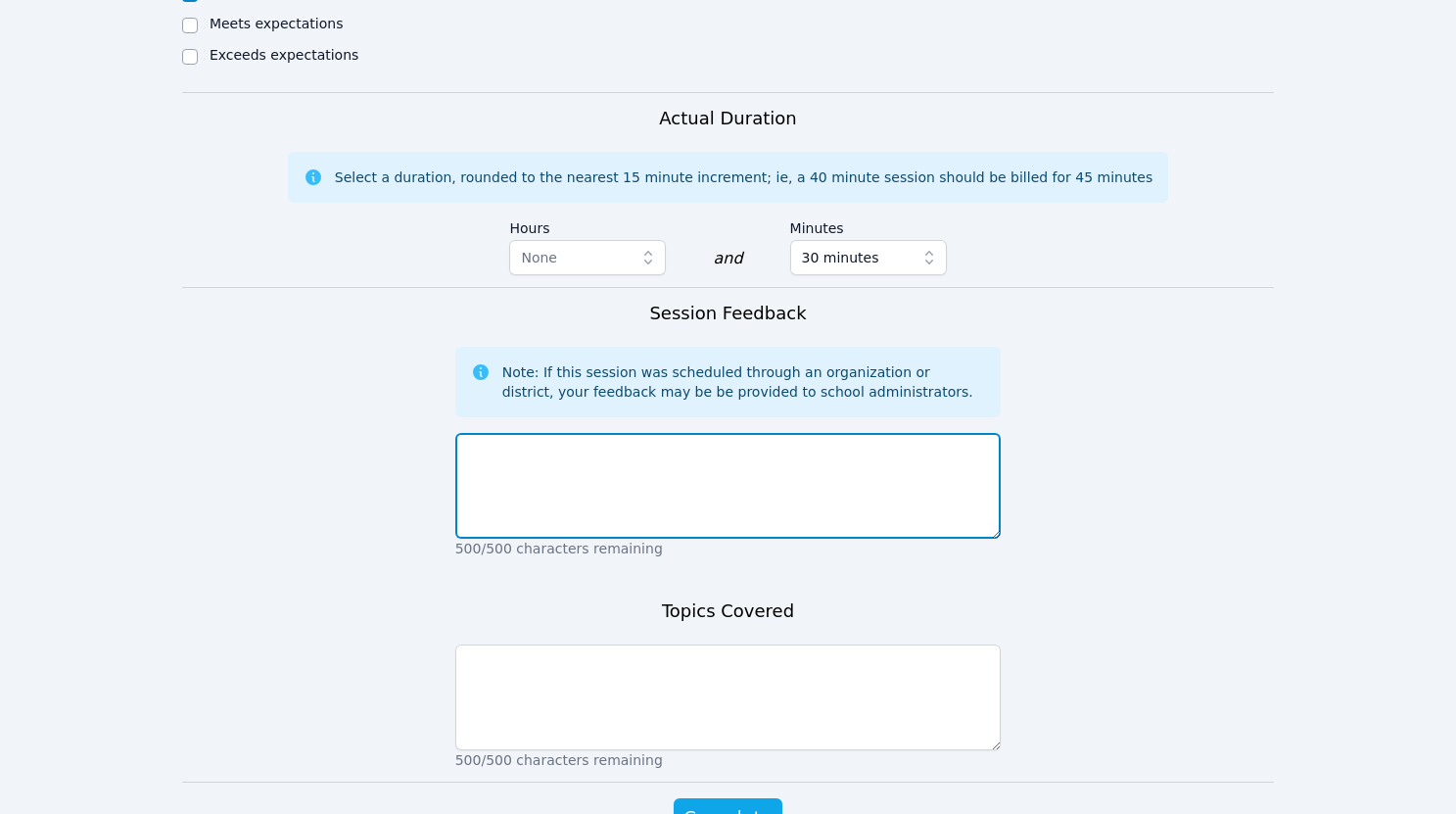
click at [587, 433] on textarea at bounding box center [728, 485] width 546 height 106
type textarea "Namu"
